Goal: Communication & Community: Answer question/provide support

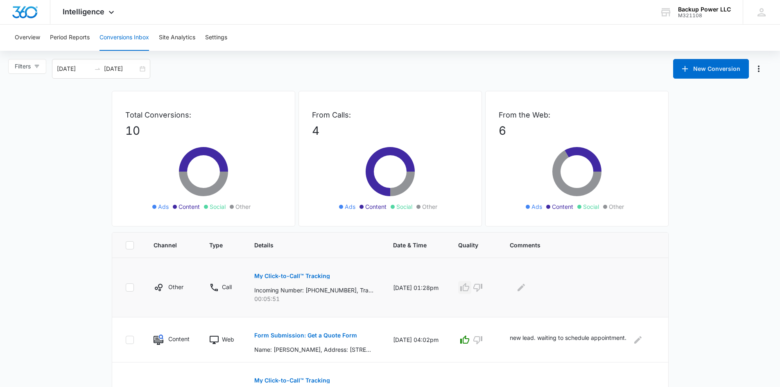
click at [469, 286] on icon "button" at bounding box center [464, 287] width 9 height 8
click at [528, 285] on button "Edit Comments" at bounding box center [521, 287] width 13 height 13
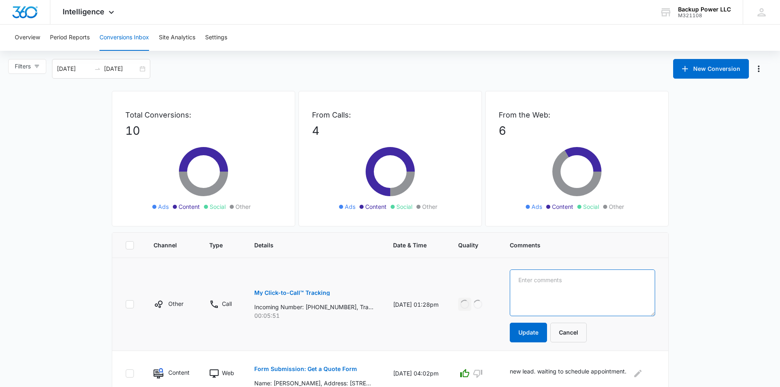
click at [543, 291] on textarea at bounding box center [582, 292] width 145 height 47
type textarea "new lead. ready to schedule."
click at [538, 327] on button "Update" at bounding box center [528, 333] width 37 height 20
